Goal: Information Seeking & Learning: Stay updated

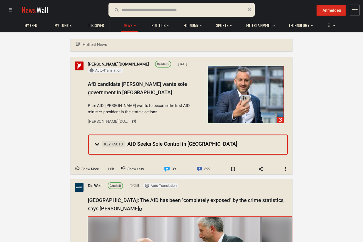
click at [159, 13] on input "text" at bounding box center [155, 10] width 66 height 6
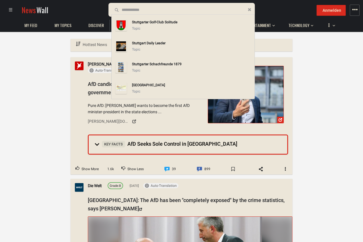
drag, startPoint x: 151, startPoint y: 11, endPoint x: 105, endPoint y: 14, distance: 46.0
click at [105, 14] on div "**********" at bounding box center [181, 10] width 355 height 14
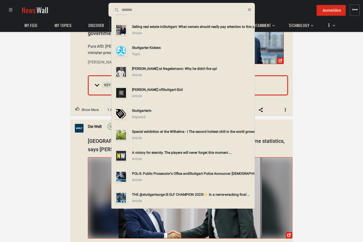
scroll to position [69, 0]
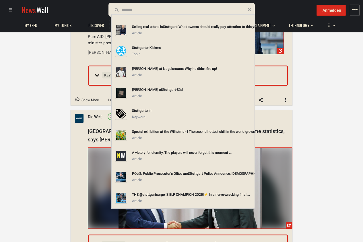
type input "*******"
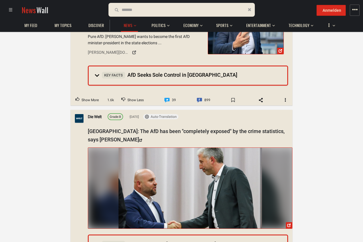
click at [147, 5] on input "text" at bounding box center [131, 8] width 40 height 6
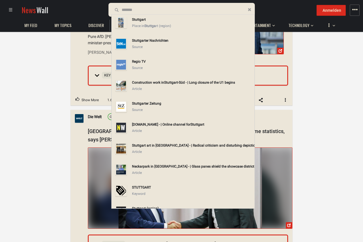
scroll to position [0, 0]
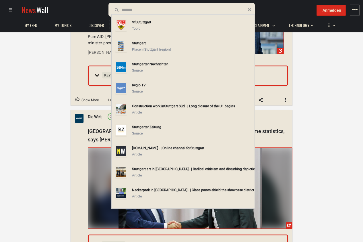
click at [174, 46] on div "Stuttga rt" at bounding box center [192, 43] width 120 height 6
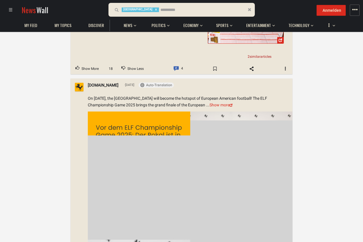
scroll to position [6479, 0]
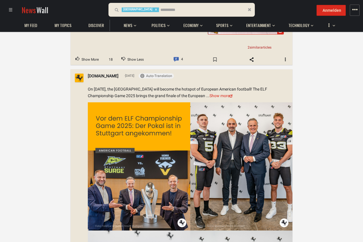
click at [78, 74] on img at bounding box center [79, 78] width 9 height 9
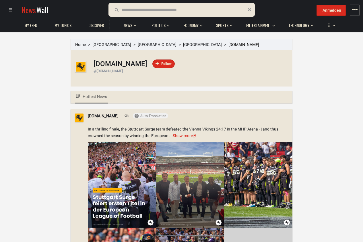
click at [96, 100] on link "Hottest News" at bounding box center [91, 97] width 33 height 13
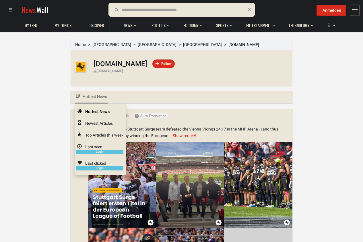
click at [97, 123] on span "Newest Articles" at bounding box center [99, 123] width 28 height 5
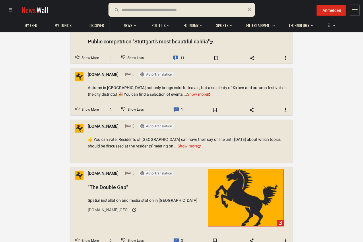
scroll to position [1474, 0]
